Goal: Information Seeking & Learning: Learn about a topic

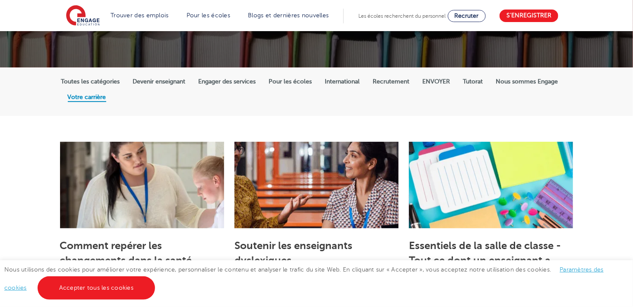
scroll to position [135, 0]
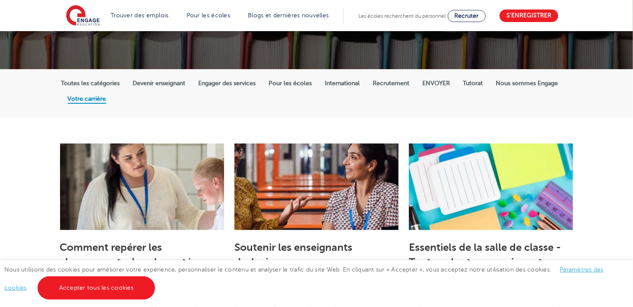
click at [292, 81] on label "Pour les écoles" at bounding box center [290, 83] width 43 height 8
click at [0, 0] on input "Pour les écoles" at bounding box center [0, 0] width 0 height 0
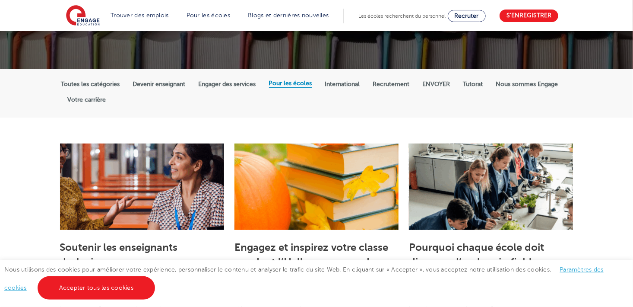
click at [111, 301] on div "Nous utilisons des cookies pour améliorer votre expérience, personnaliser le co…" at bounding box center [316, 283] width 633 height 47
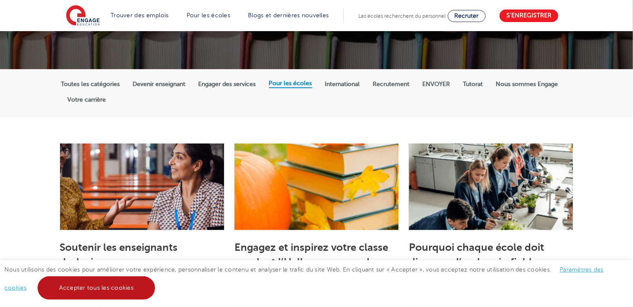
click at [113, 282] on link "Accepter tous les cookies" at bounding box center [97, 287] width 118 height 23
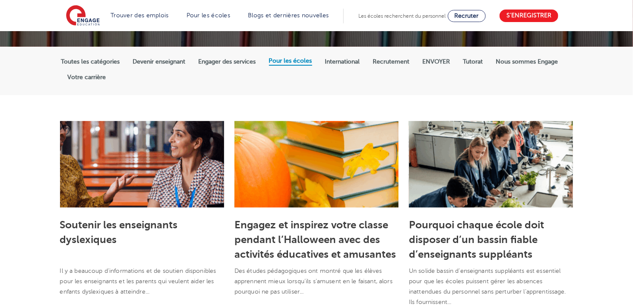
scroll to position [157, 0]
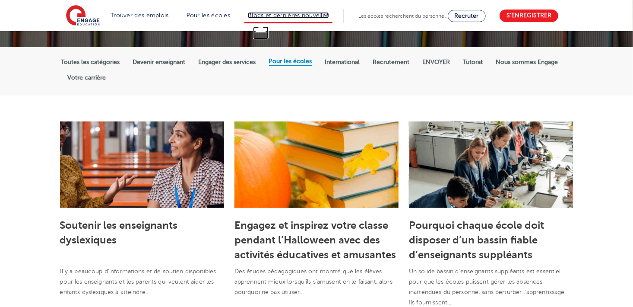
click at [274, 12] on link "Blogs et dernières nouvelles" at bounding box center [288, 15] width 81 height 6
